Goal: Task Accomplishment & Management: Use online tool/utility

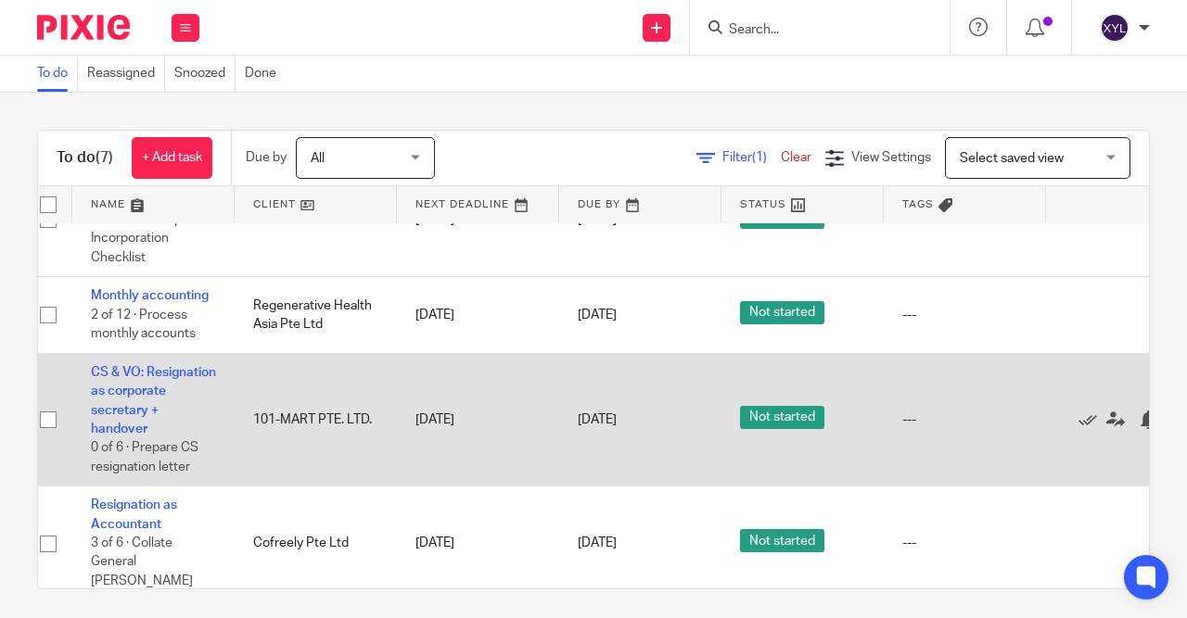
scroll to position [0, 17]
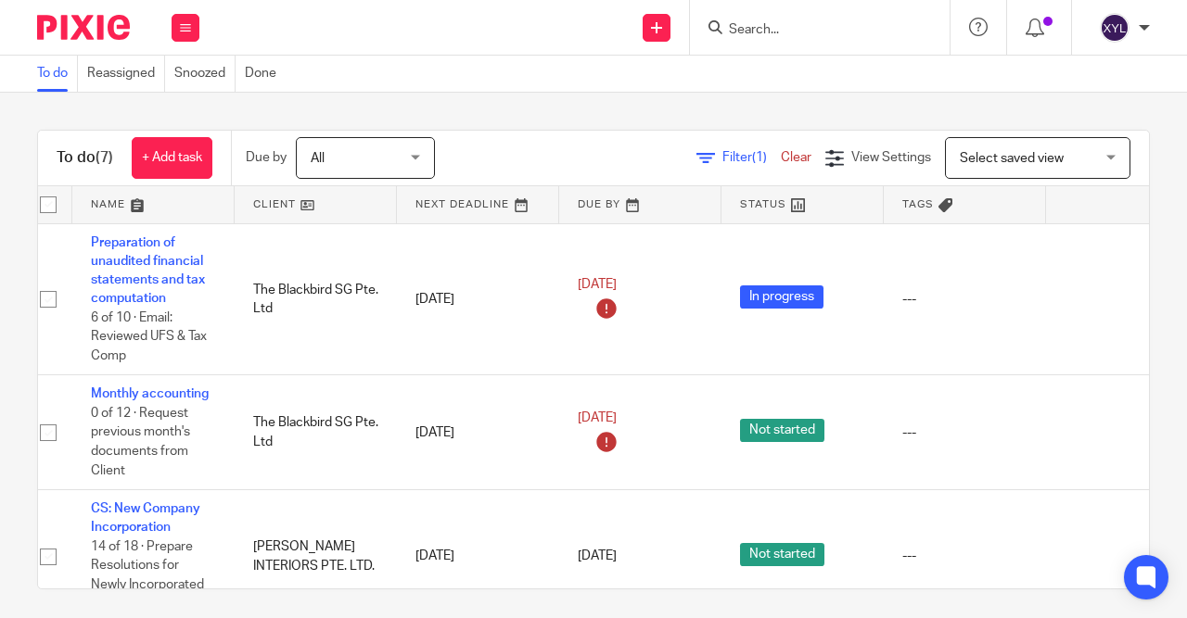
click at [761, 22] on input "Search" at bounding box center [810, 30] width 167 height 17
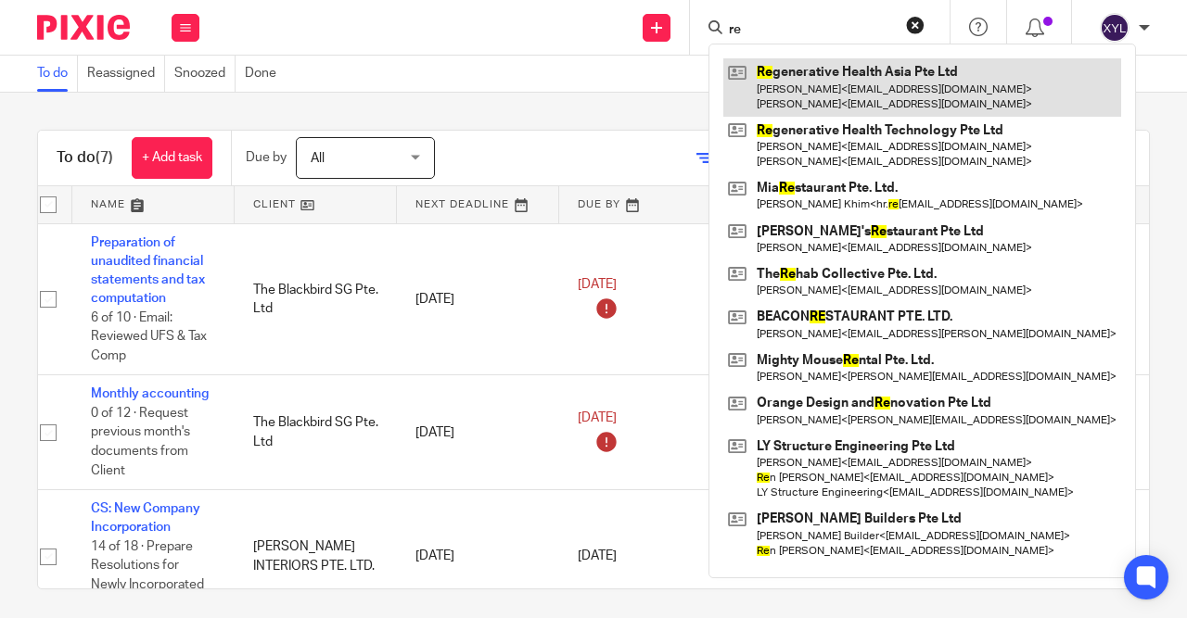
type input "re"
click at [807, 68] on link at bounding box center [922, 86] width 398 height 57
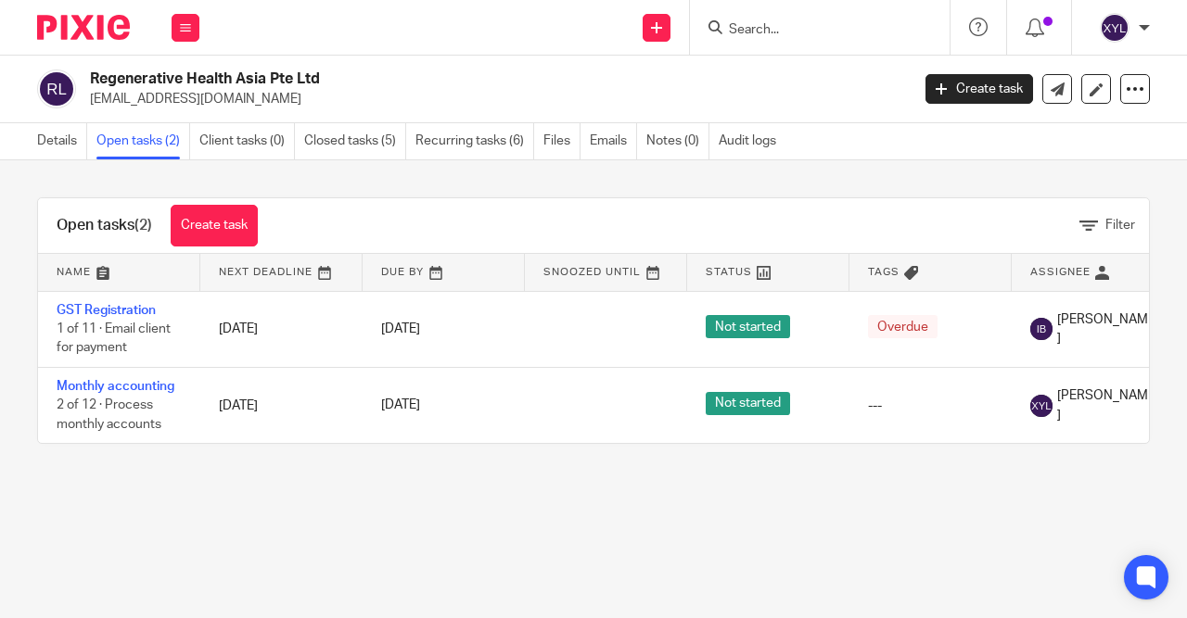
click at [476, 151] on link "Recurring tasks (6)" at bounding box center [474, 141] width 119 height 36
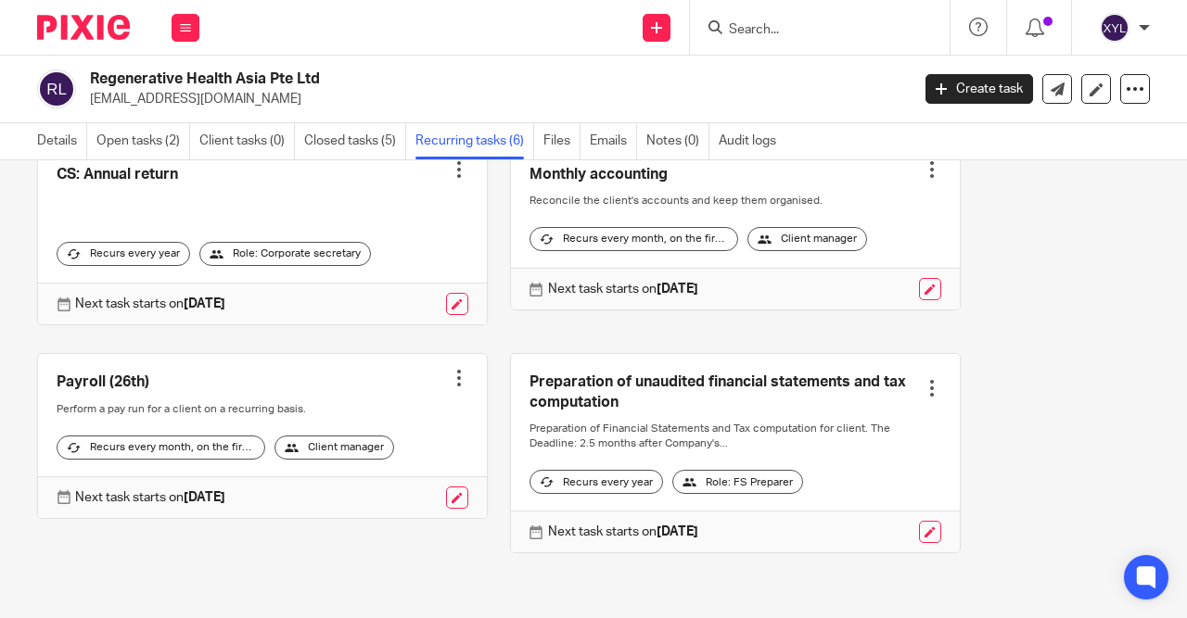
scroll to position [347, 0]
click at [454, 496] on link at bounding box center [457, 498] width 22 height 22
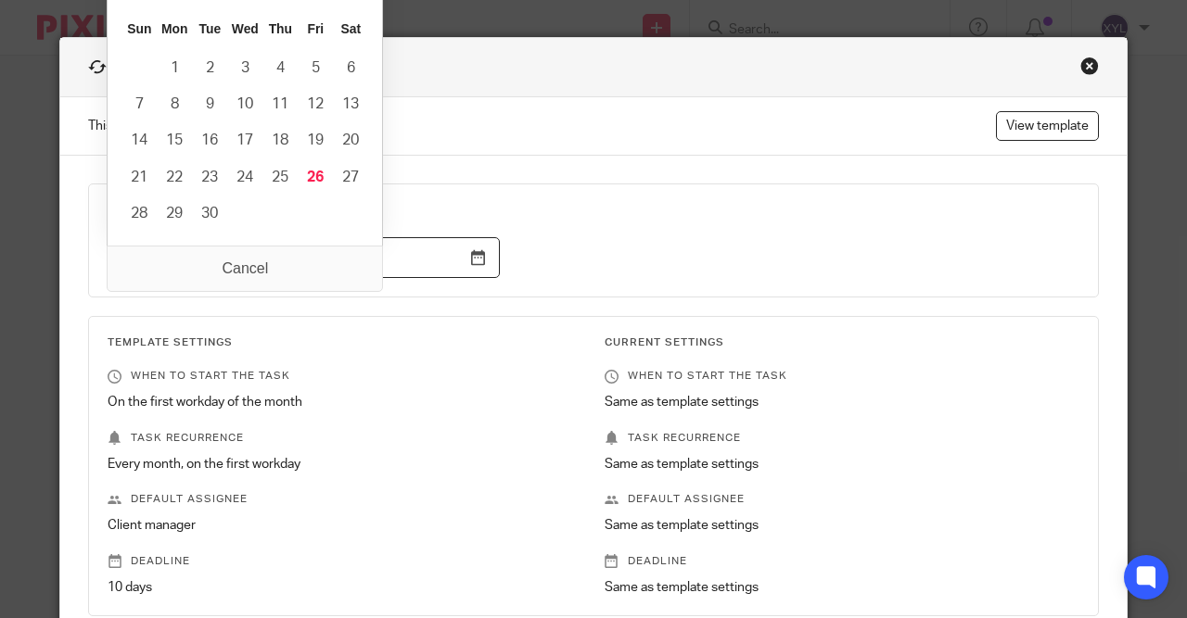
click at [482, 263] on input "2025-10-01" at bounding box center [304, 258] width 392 height 42
click at [583, 279] on fieldset "Next task scheduled to start on 2025-10-01" at bounding box center [593, 241] width 1011 height 114
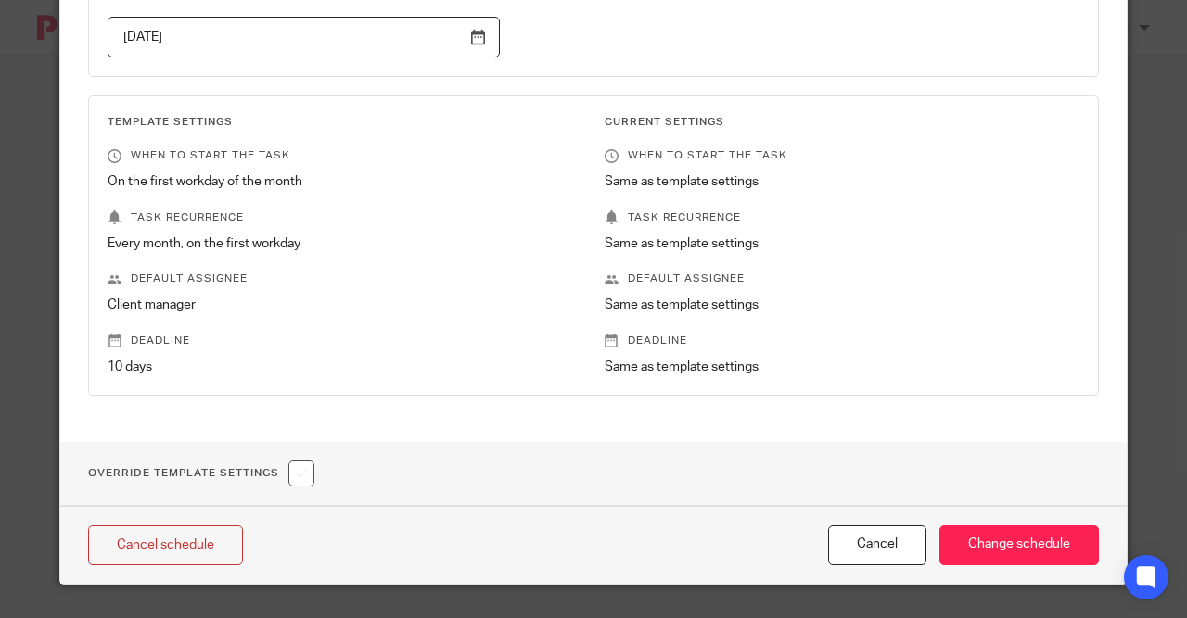
scroll to position [128, 0]
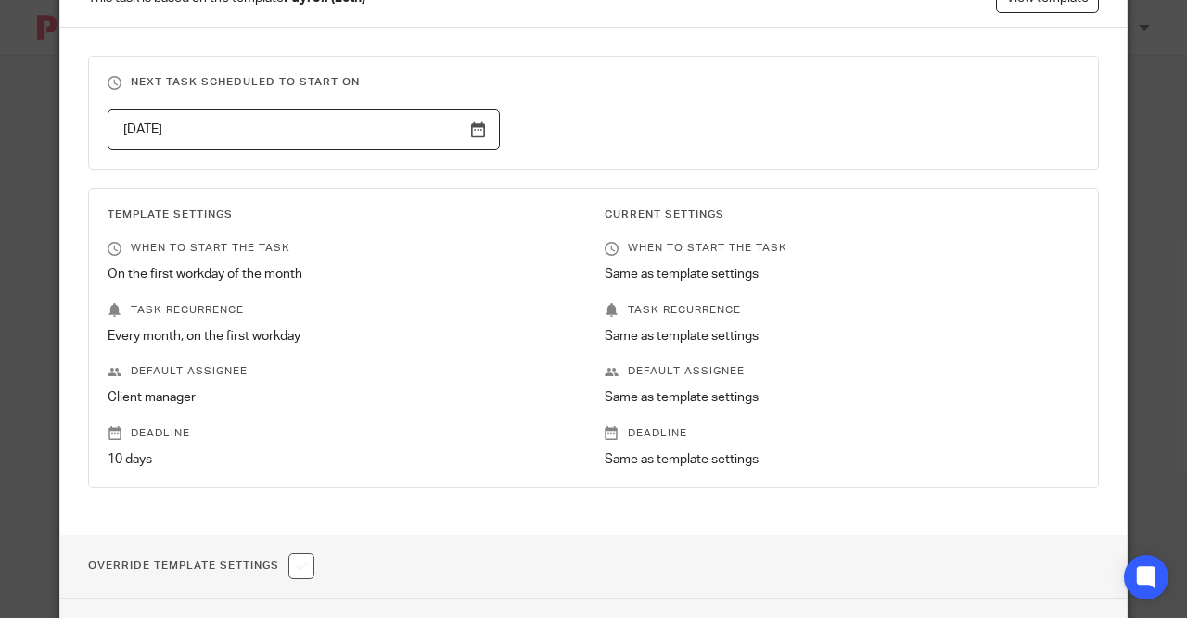
click at [474, 126] on input "2025-10-01" at bounding box center [304, 130] width 392 height 42
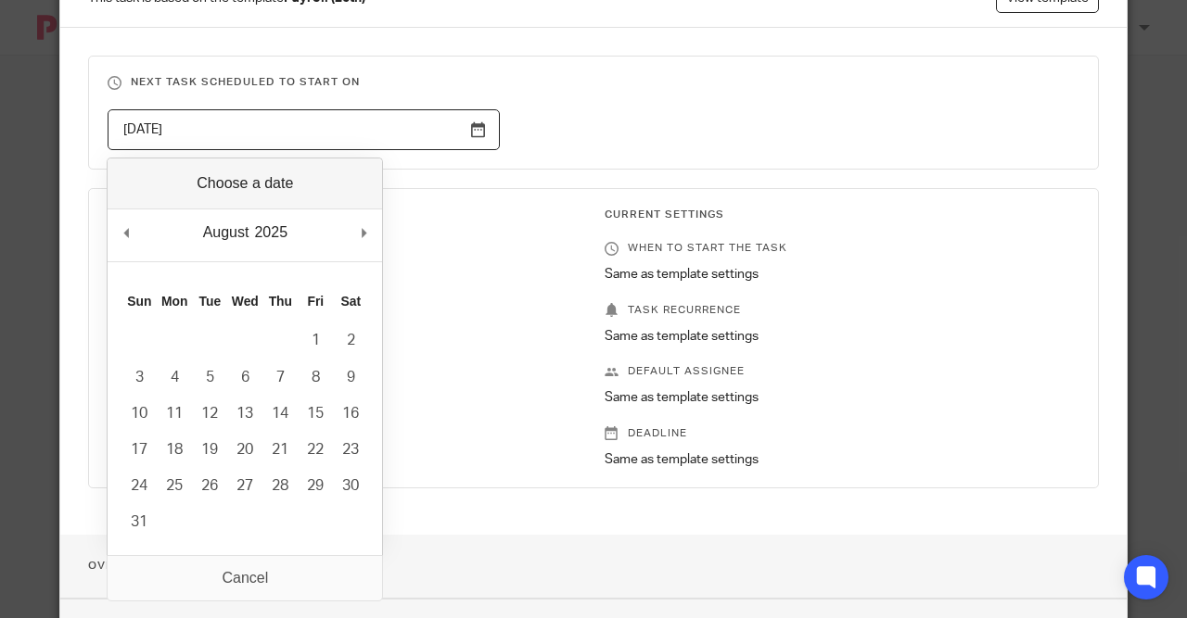
click at [353, 236] on div "August January February March April May June July August September October Nove…" at bounding box center [245, 236] width 274 height 53
click at [357, 236] on div "August January February March April May June July August September October Nove…" at bounding box center [245, 236] width 274 height 53
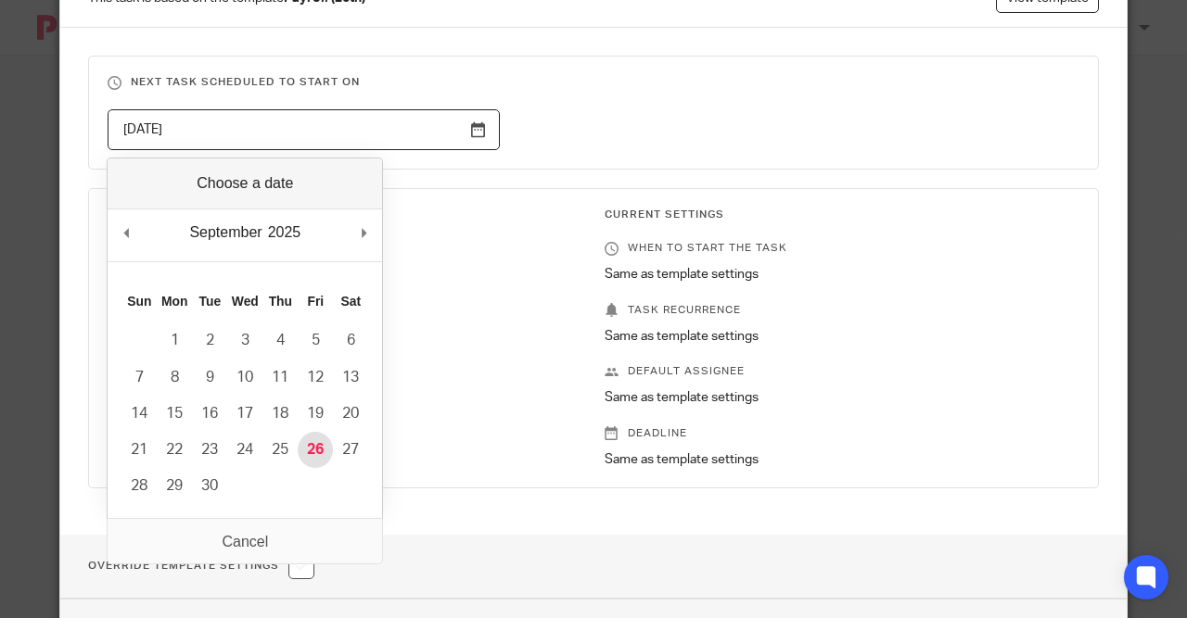
type input "2025-09-26"
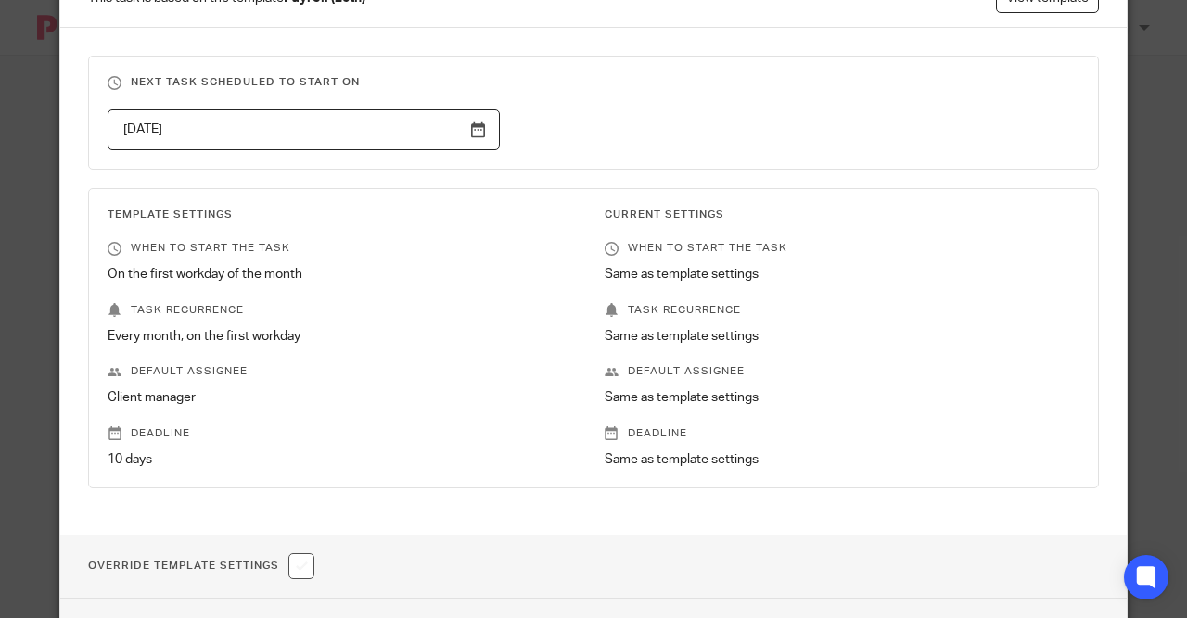
scroll to position [221, 0]
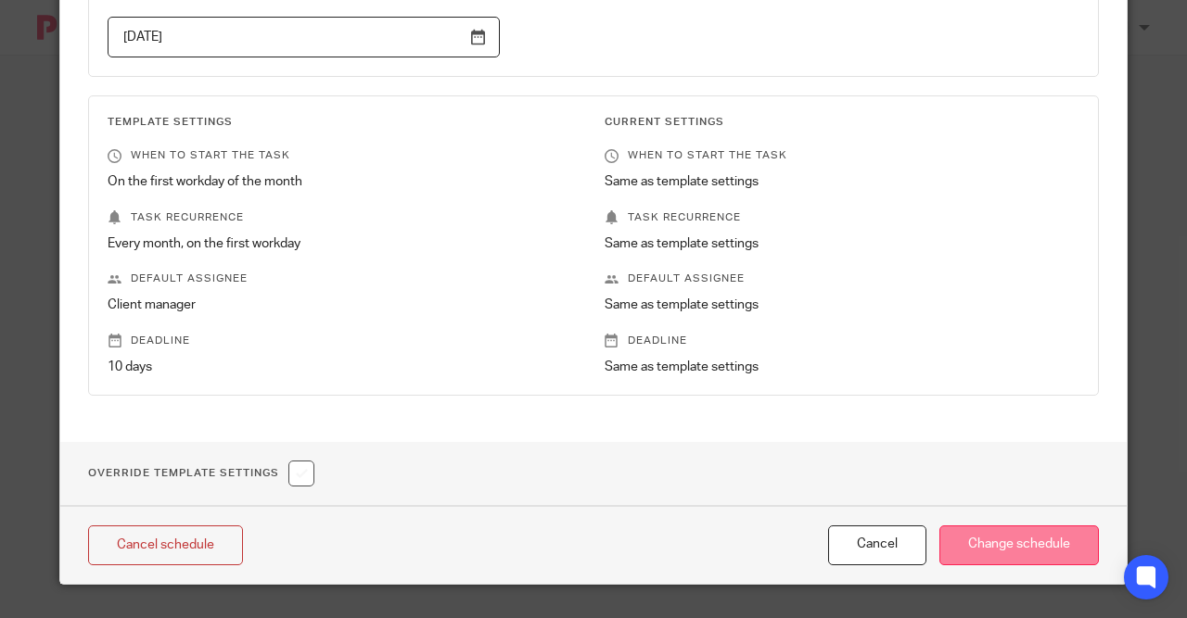
click at [991, 543] on input "Change schedule" at bounding box center [1018, 546] width 159 height 40
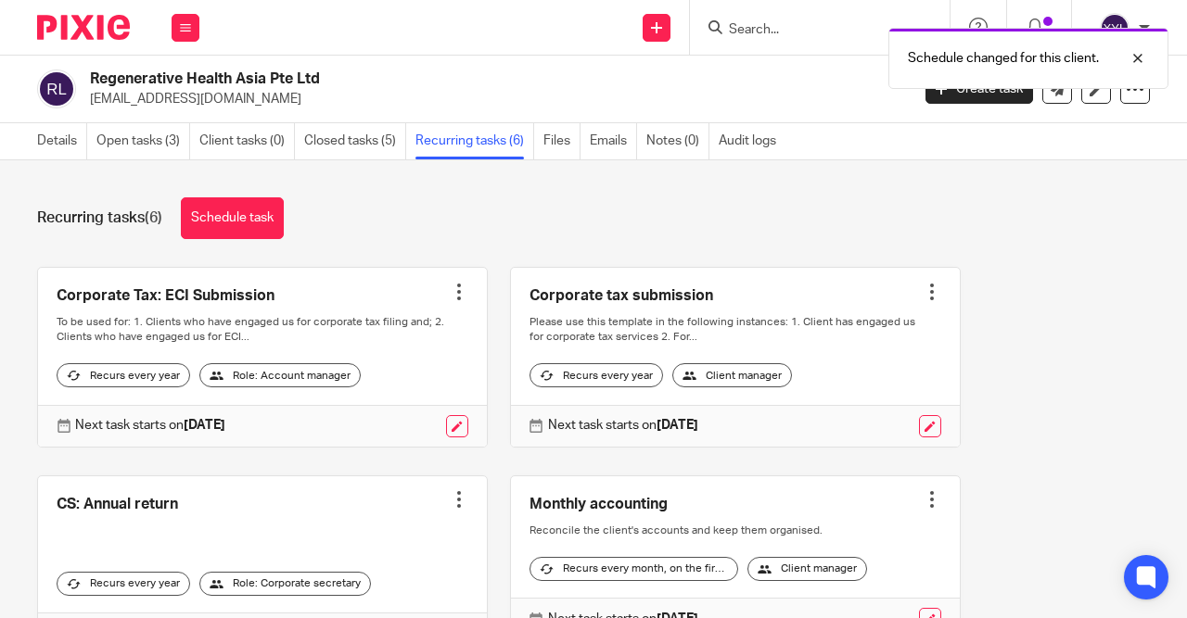
click at [172, 140] on link "Open tasks (3)" at bounding box center [143, 141] width 94 height 36
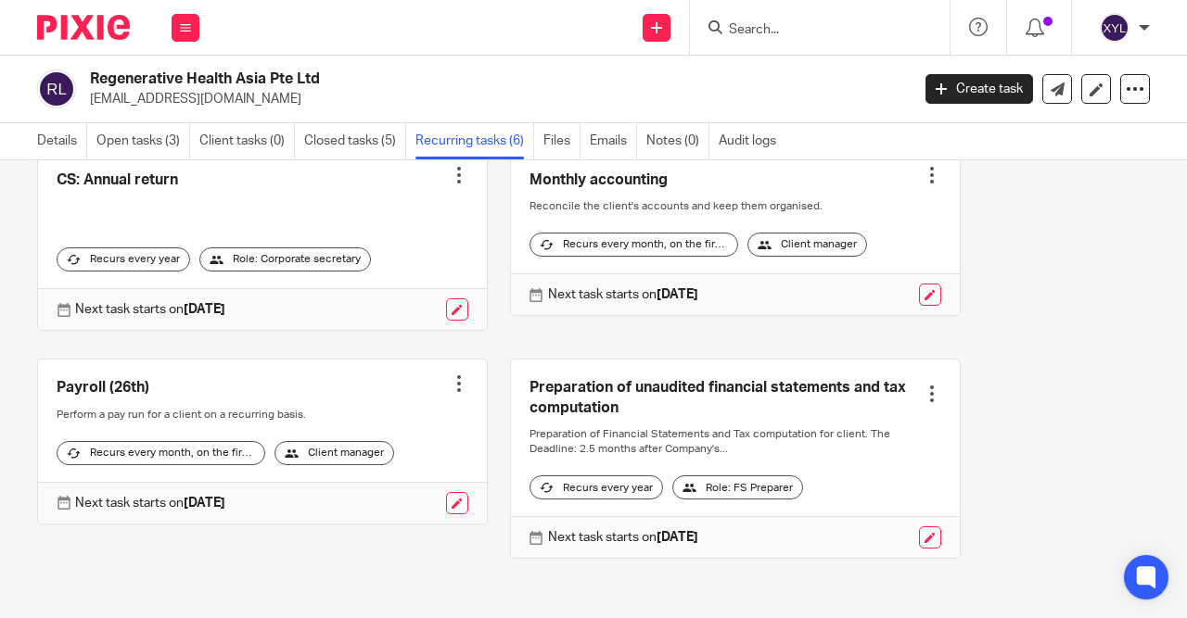
scroll to position [326, 0]
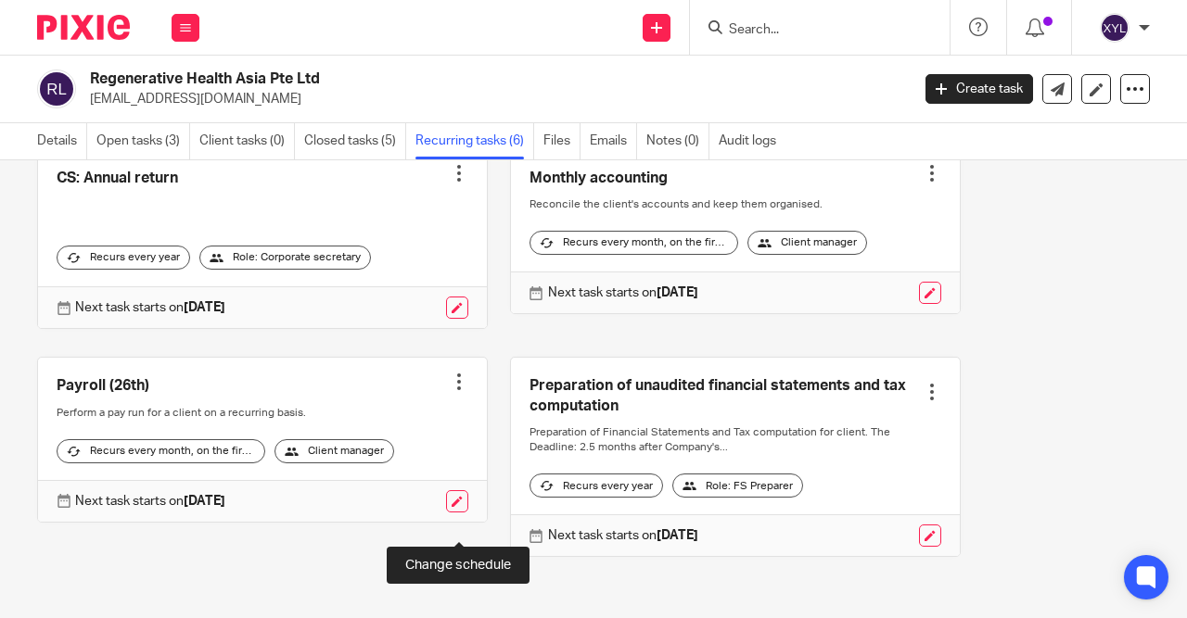
click at [463, 513] on link at bounding box center [457, 502] width 22 height 22
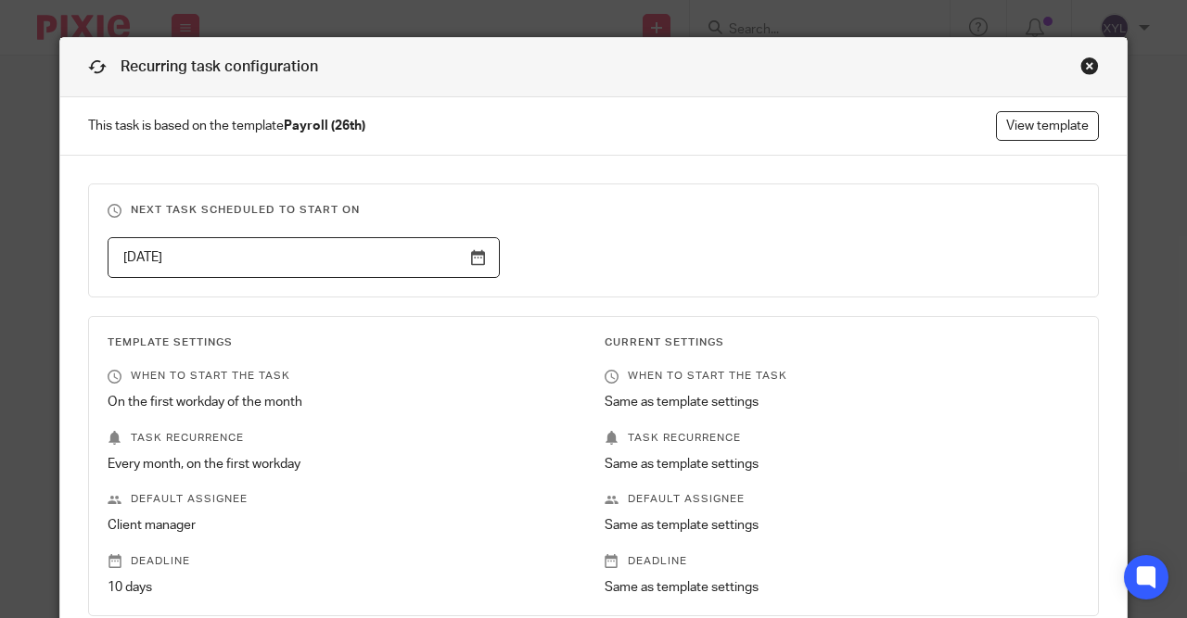
click at [478, 266] on input "2025-10-01" at bounding box center [304, 258] width 392 height 42
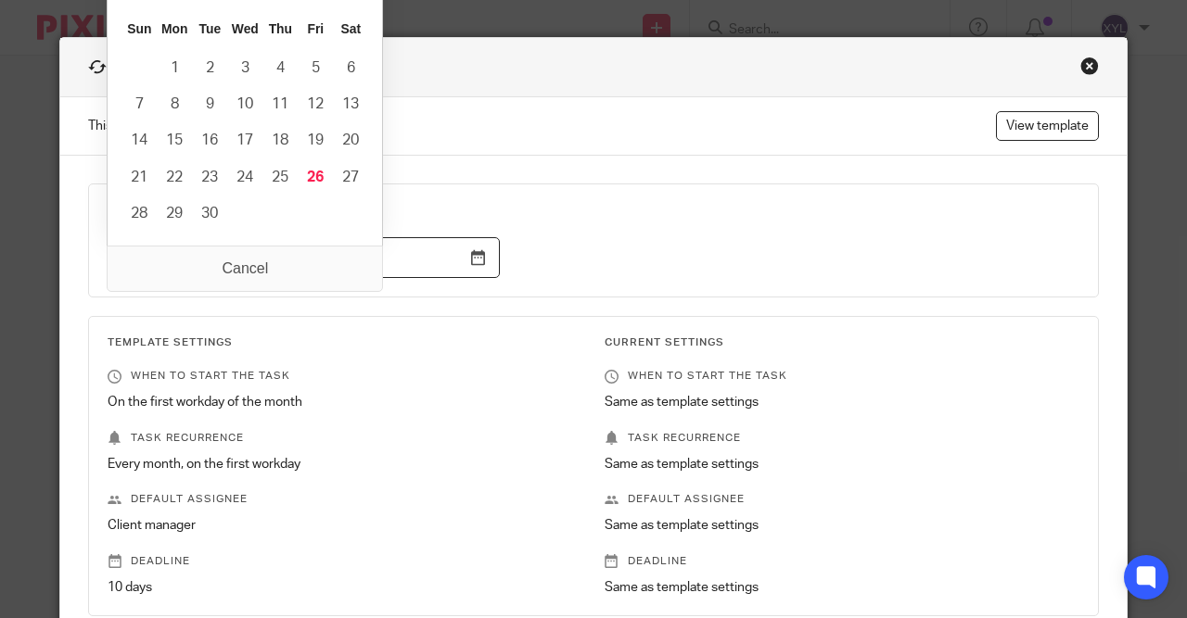
scroll to position [221, 0]
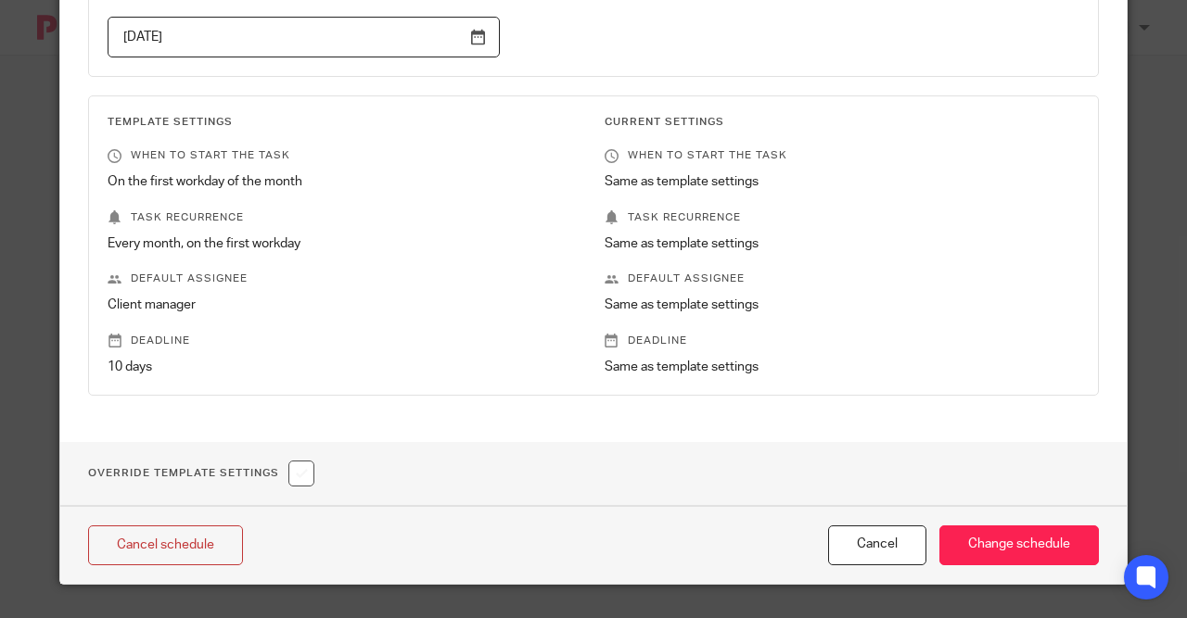
click at [386, 395] on div "Next task scheduled to start on 2025-10-01 Template Settings When to start the …" at bounding box center [593, 188] width 1066 height 507
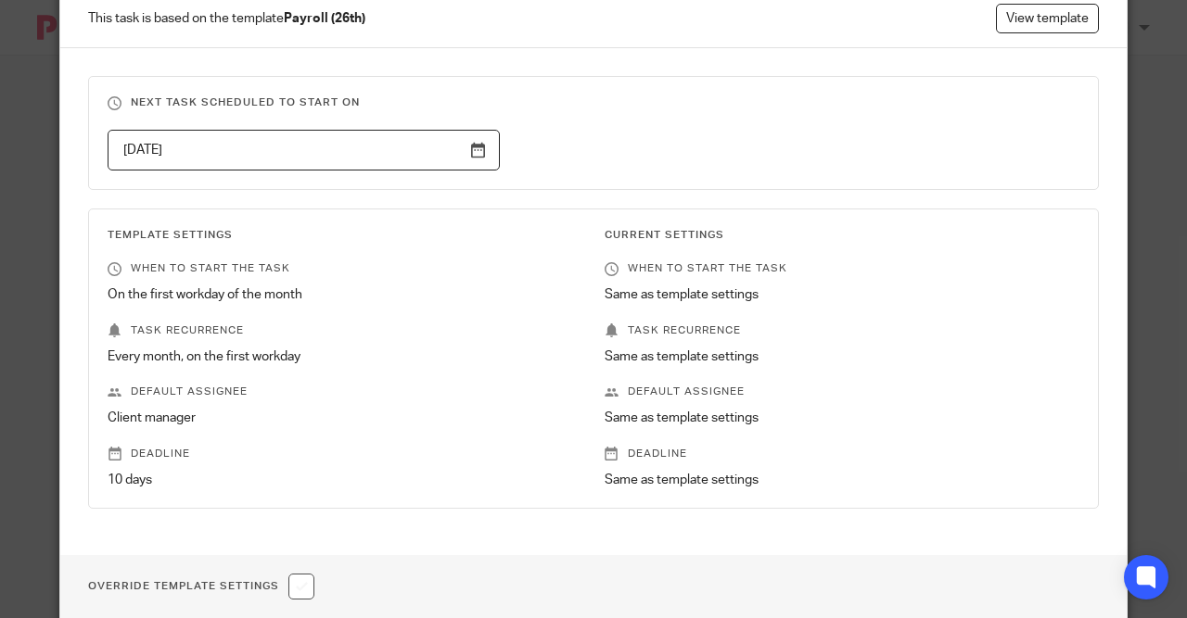
scroll to position [92, 0]
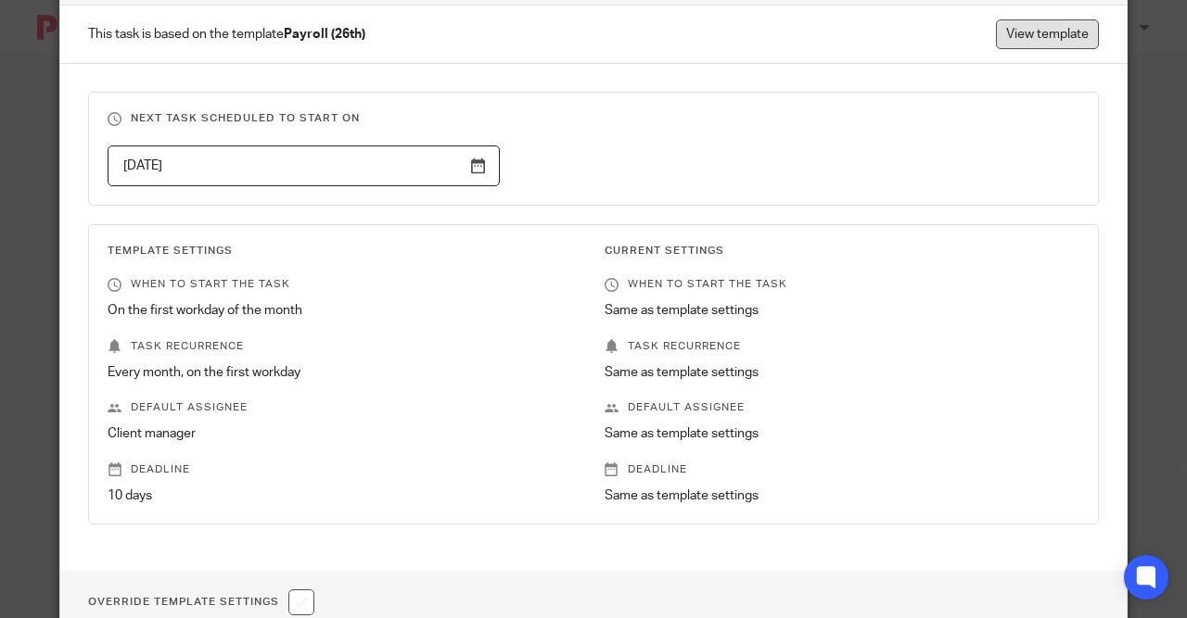
click at [1006, 33] on link "View template" at bounding box center [1047, 34] width 103 height 30
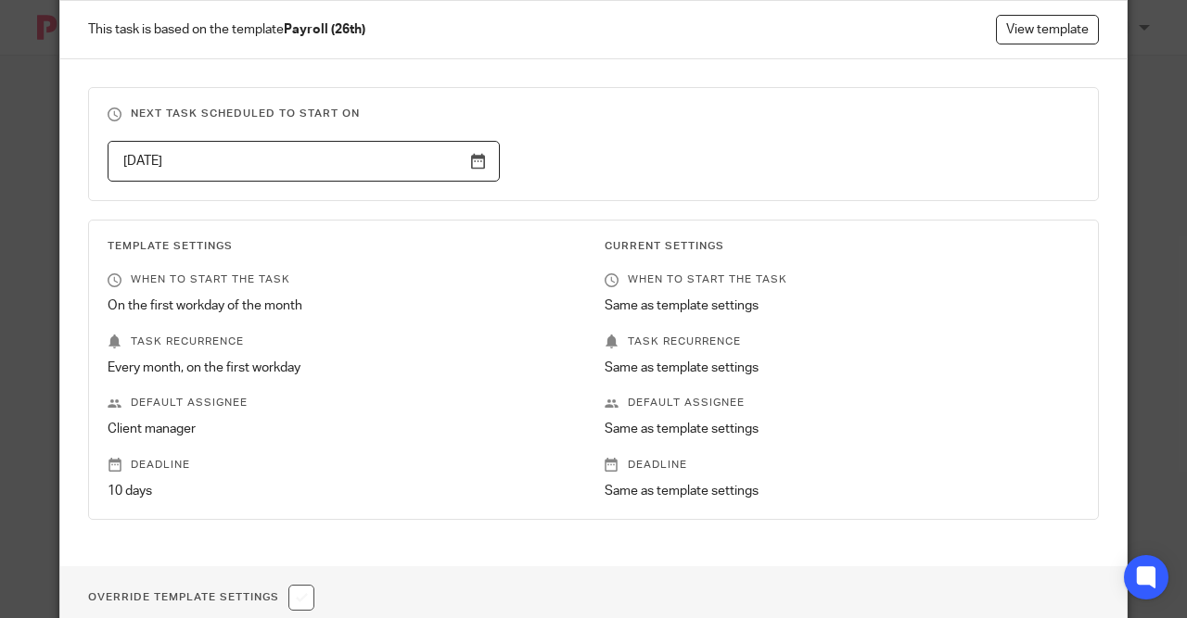
scroll to position [0, 0]
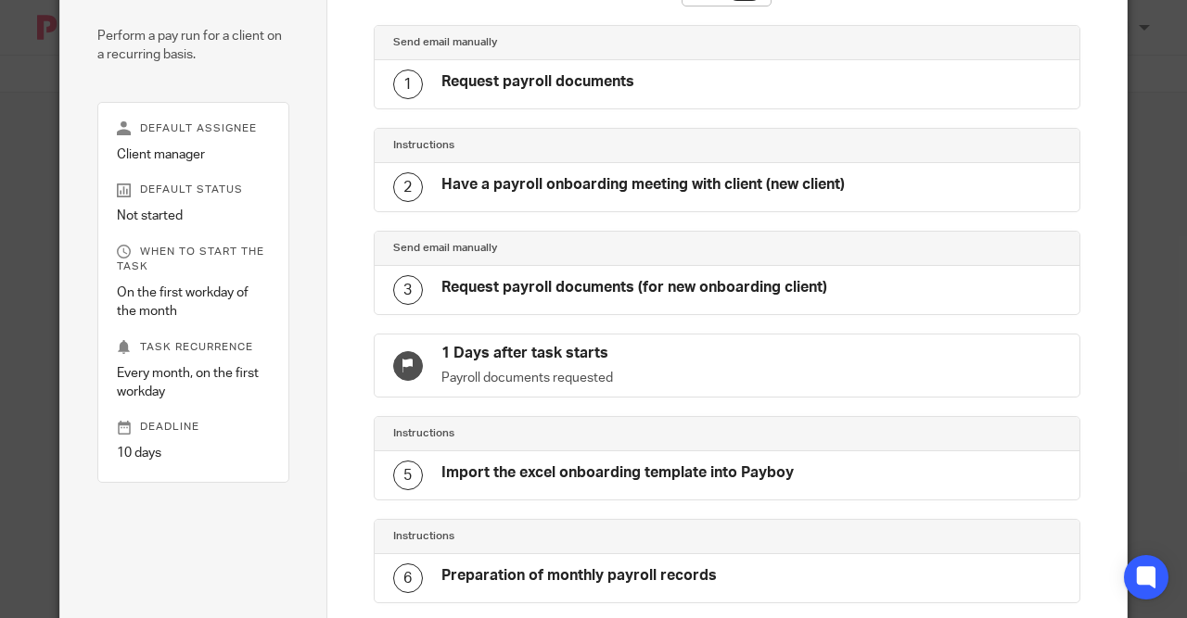
scroll to position [707, 0]
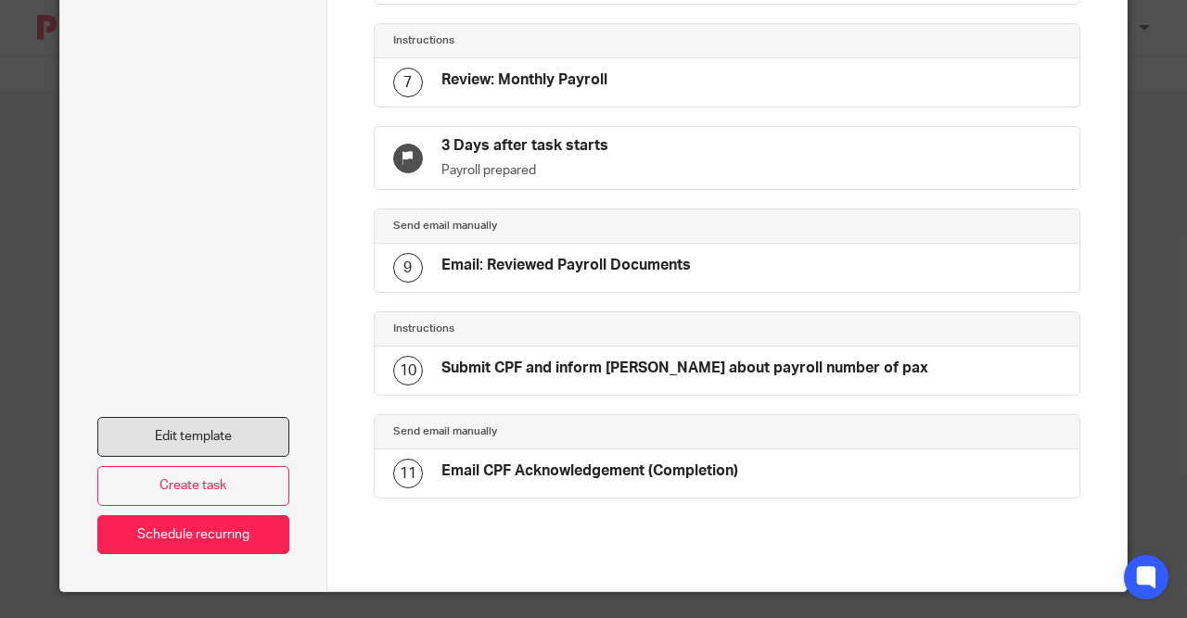
click at [244, 421] on link "Edit template" at bounding box center [193, 437] width 192 height 40
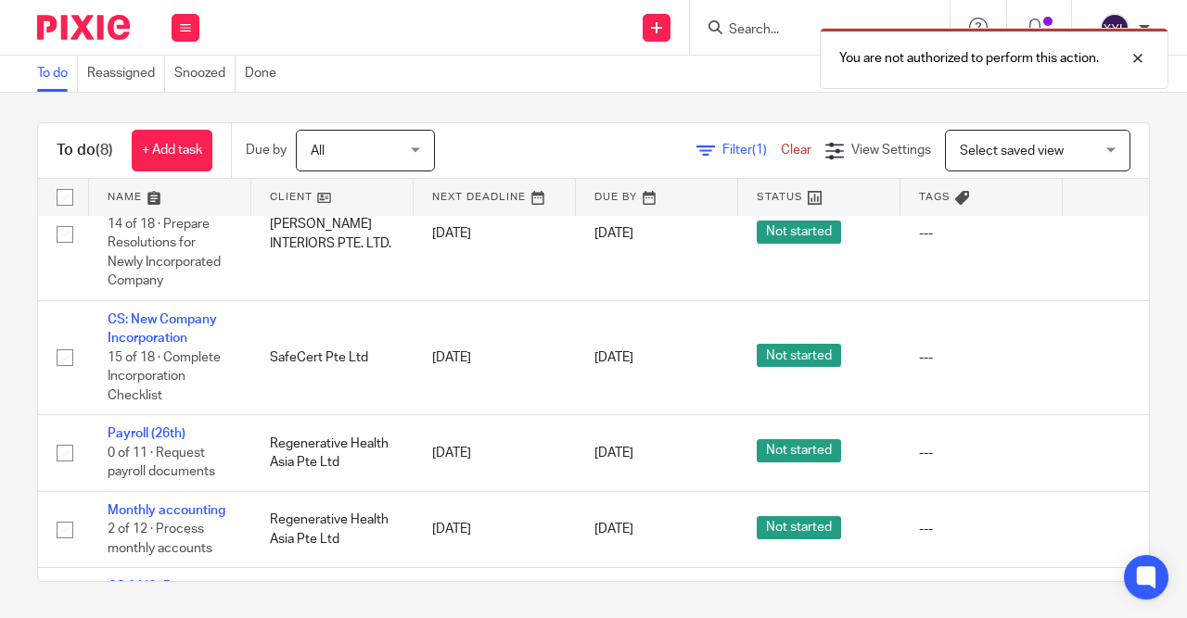
scroll to position [312, 0]
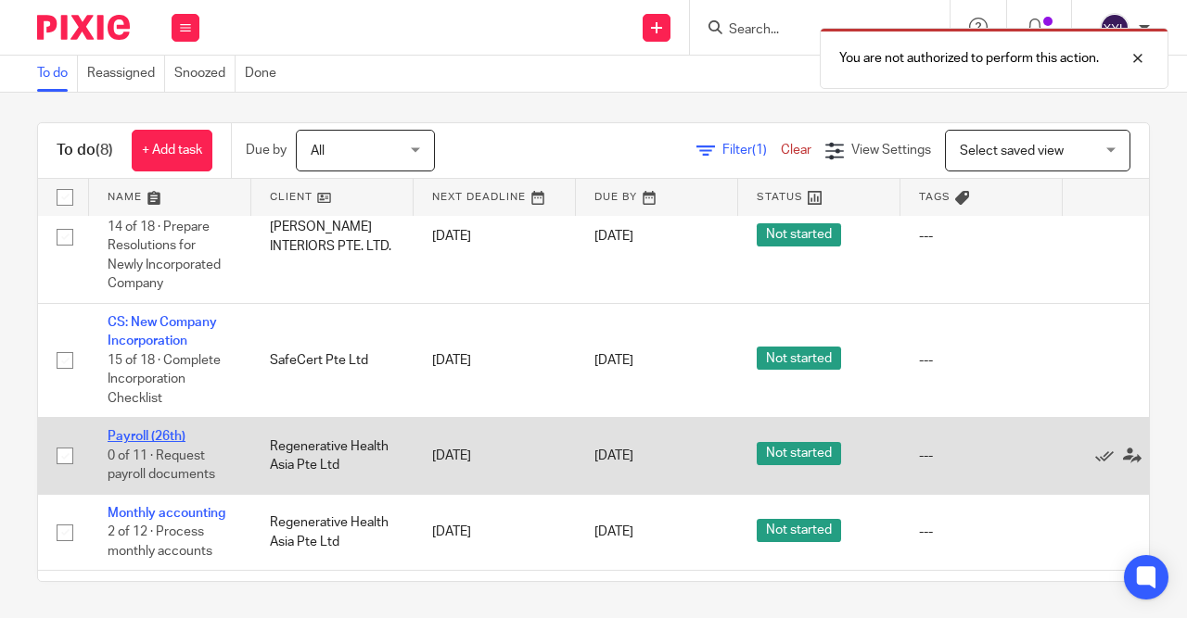
click at [181, 443] on link "Payroll (26th)" at bounding box center [147, 436] width 78 height 13
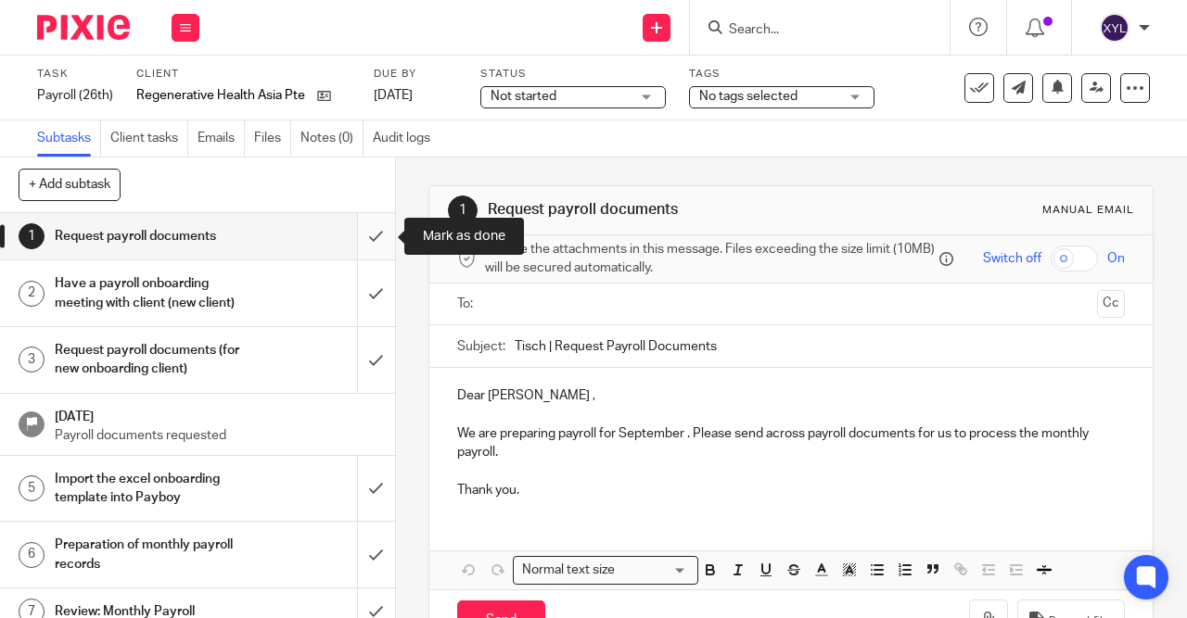
click at [363, 238] on input "submit" at bounding box center [197, 236] width 395 height 46
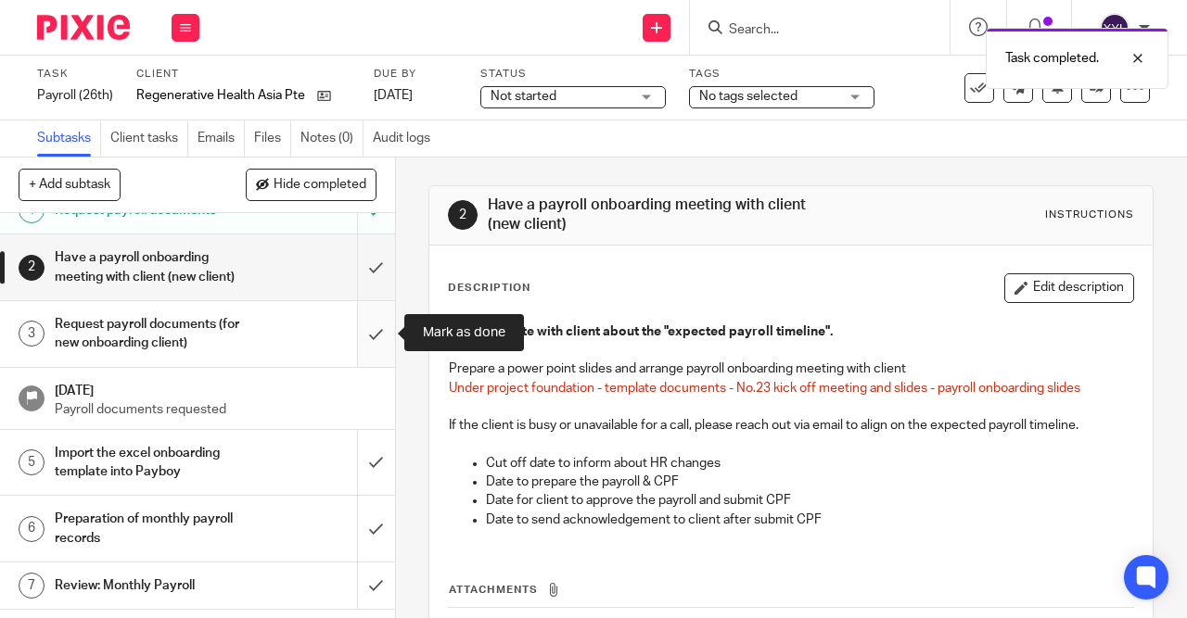
scroll to position [25, 0]
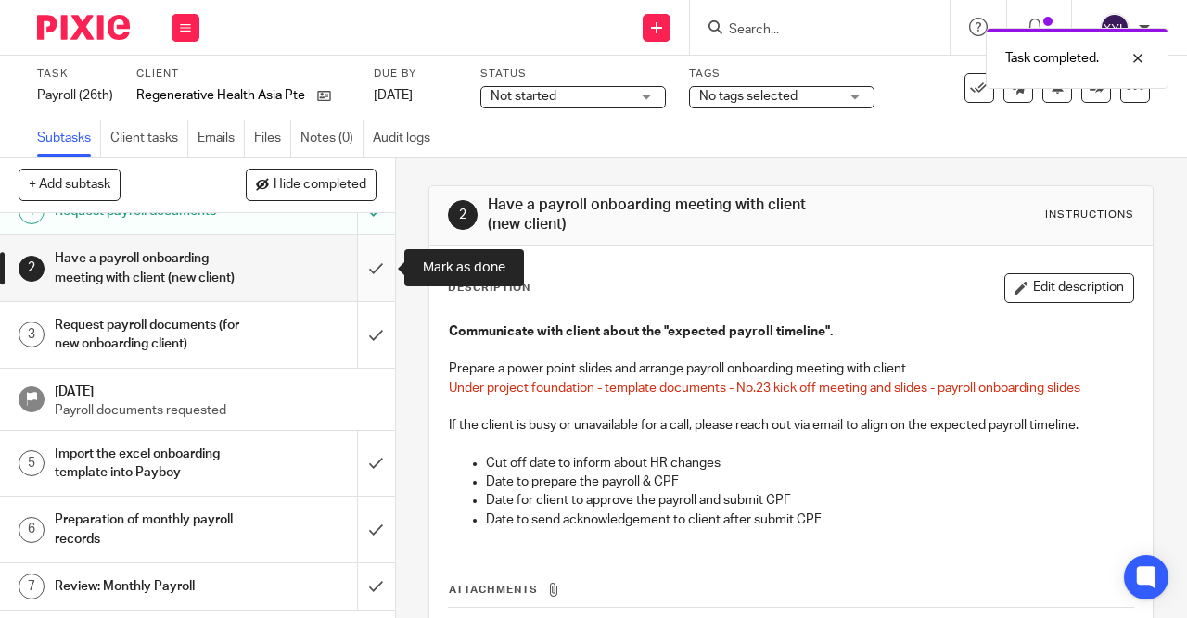
click at [376, 268] on input "submit" at bounding box center [197, 269] width 395 height 66
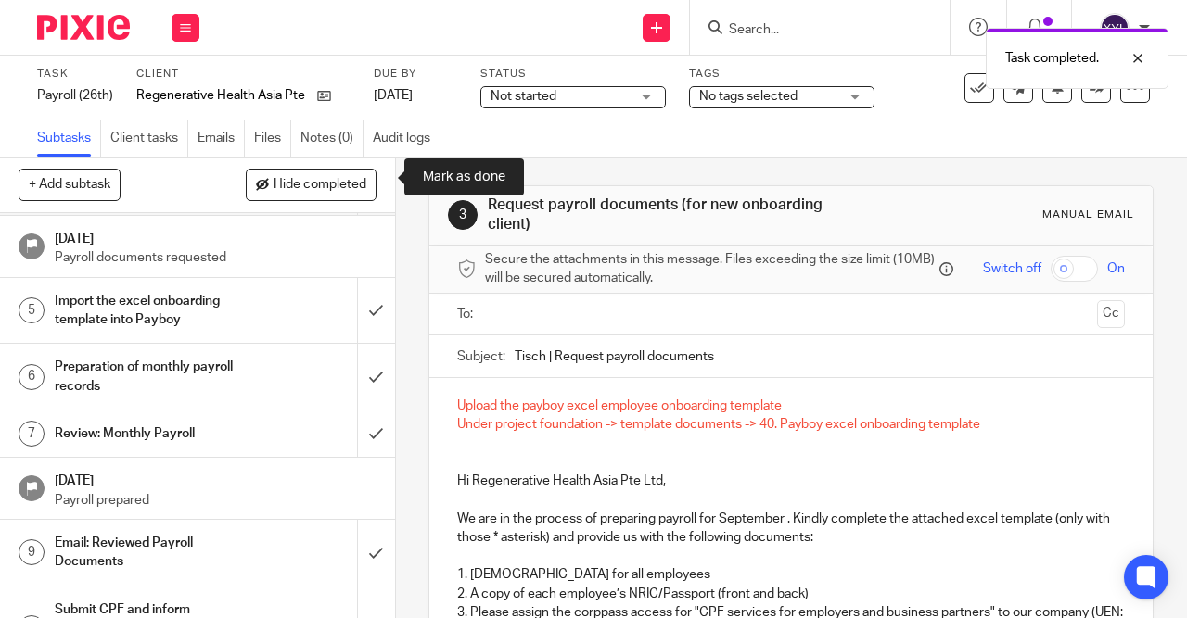
scroll to position [176, 0]
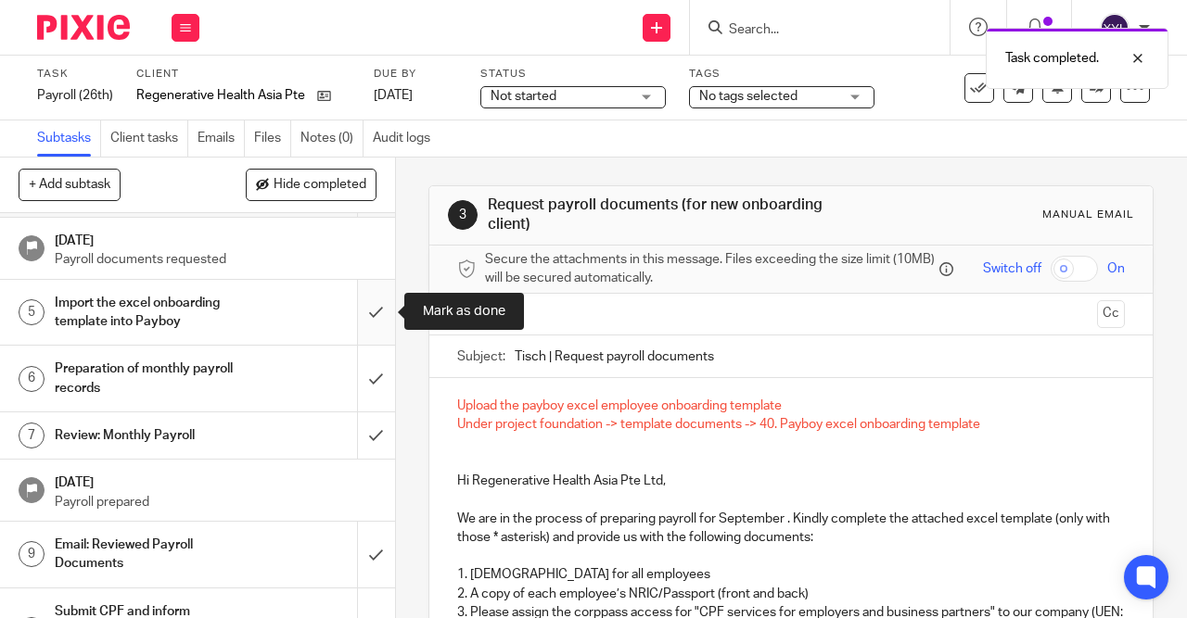
click at [376, 304] on input "submit" at bounding box center [197, 313] width 395 height 66
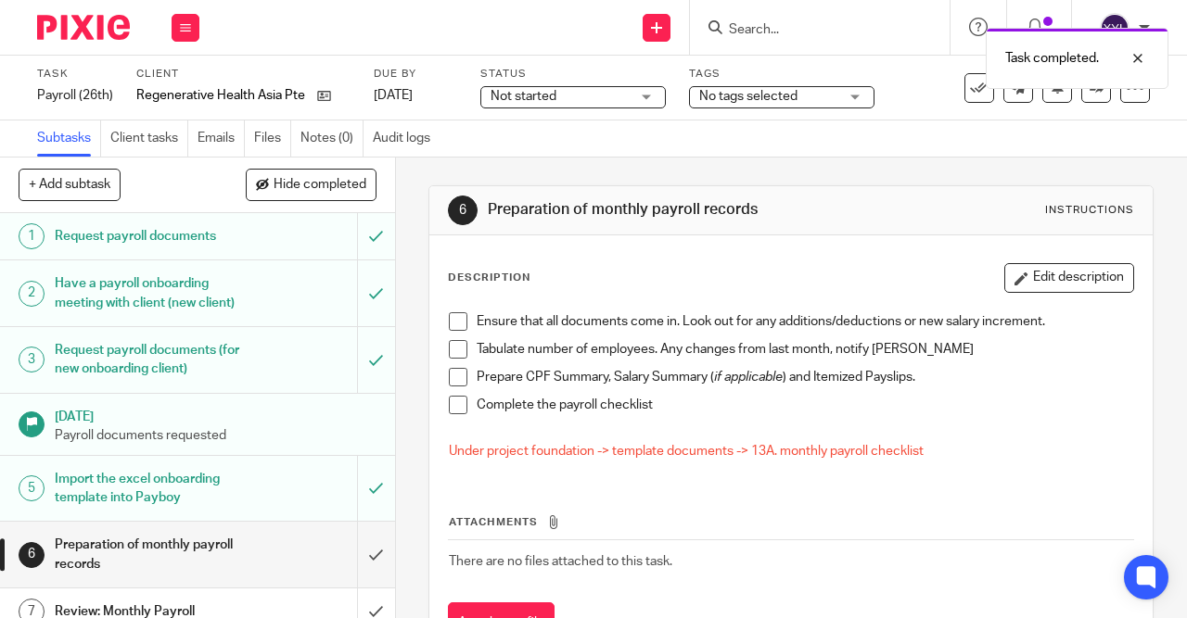
scroll to position [230, 0]
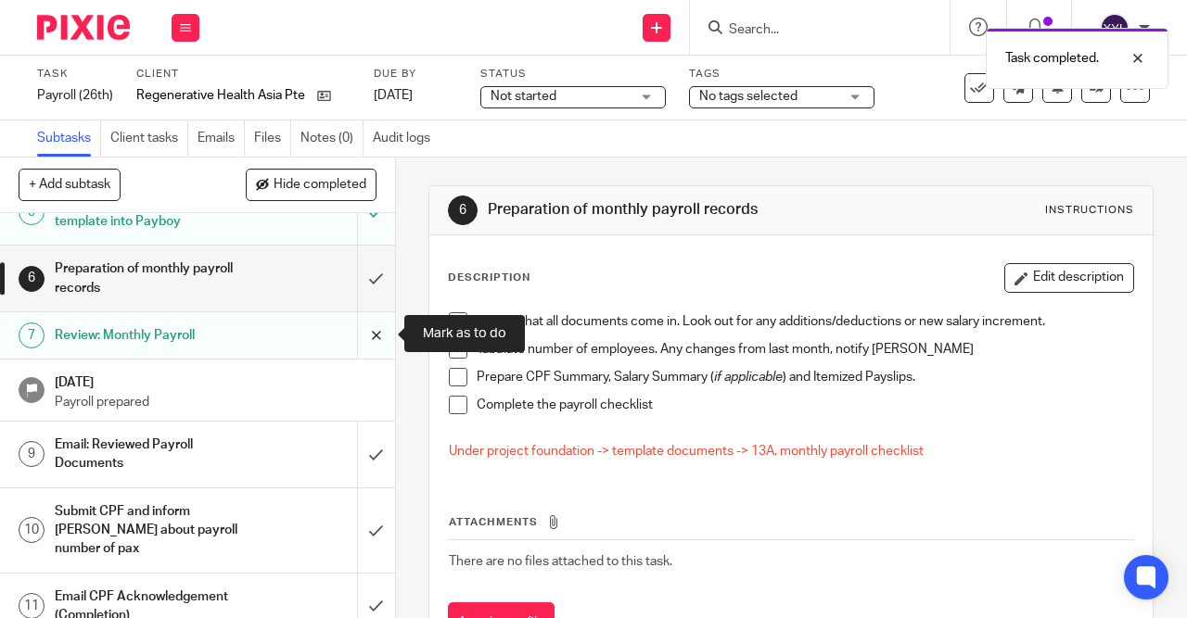
click at [378, 335] on input "submit" at bounding box center [197, 335] width 395 height 46
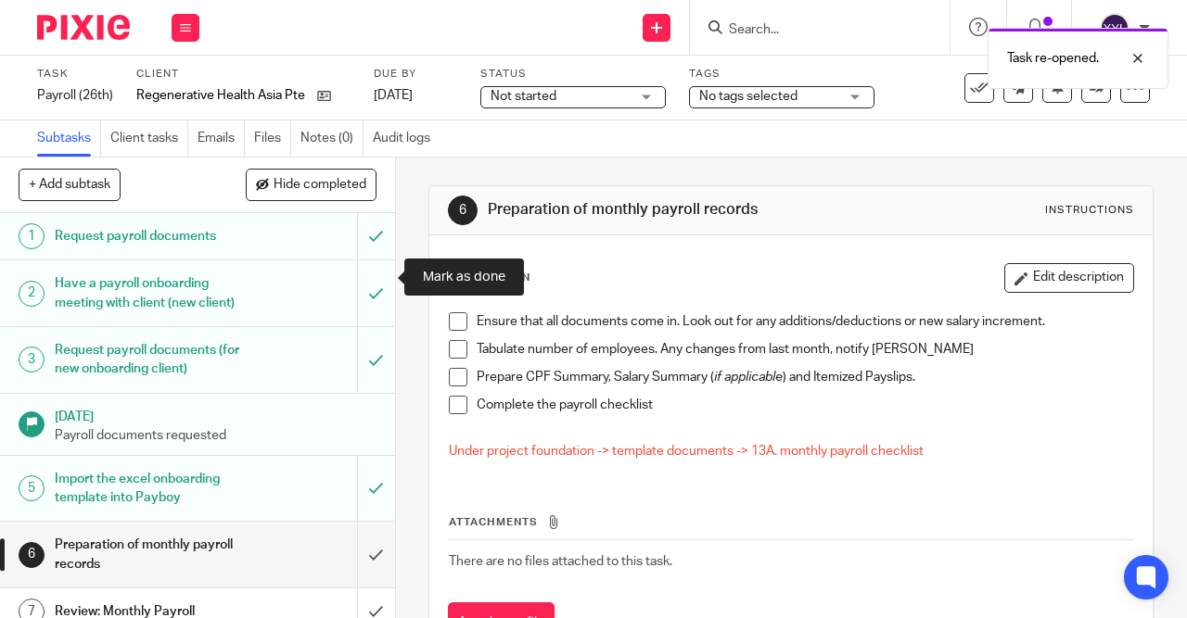
scroll to position [276, 0]
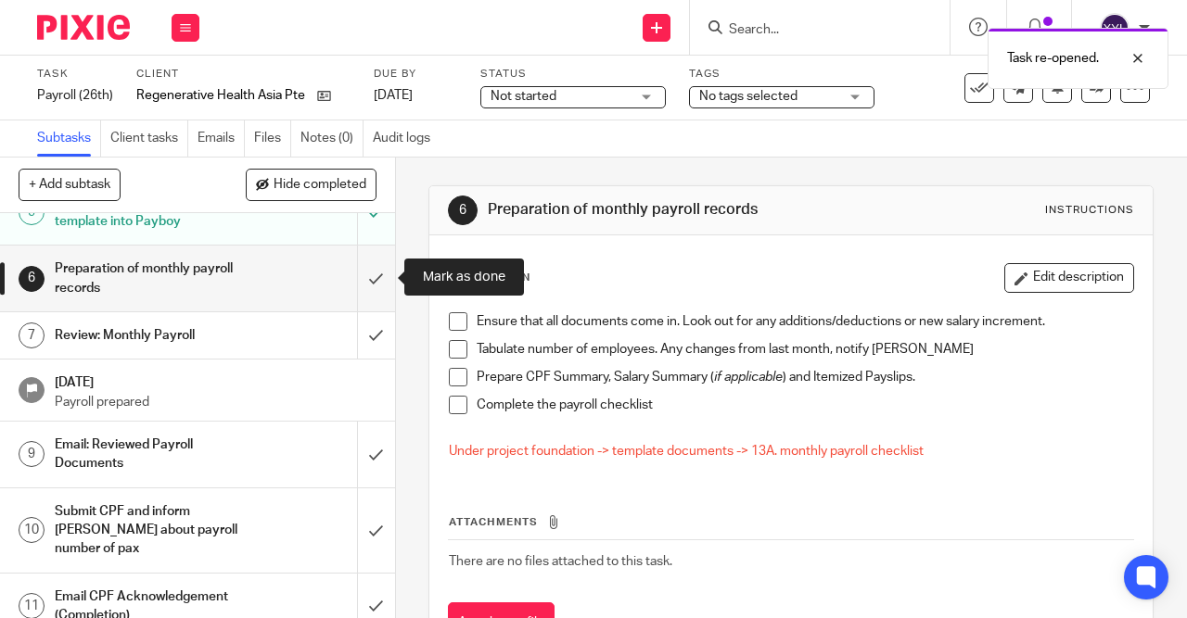
click at [378, 279] on input "submit" at bounding box center [197, 279] width 395 height 66
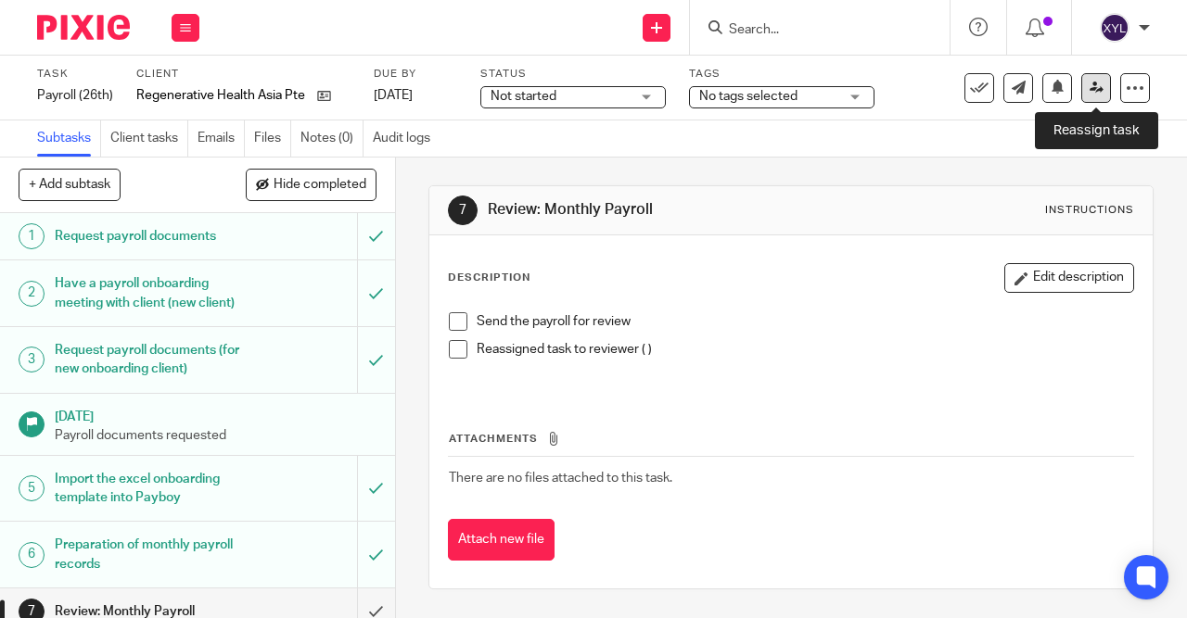
click at [1097, 94] on icon at bounding box center [1096, 88] width 14 height 14
